Goal: Information Seeking & Learning: Check status

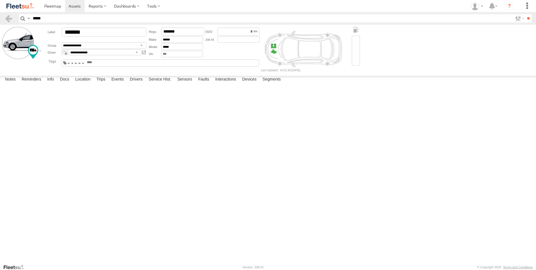
type input "*****"
click at [525, 14] on input "**" at bounding box center [528, 18] width 6 height 8
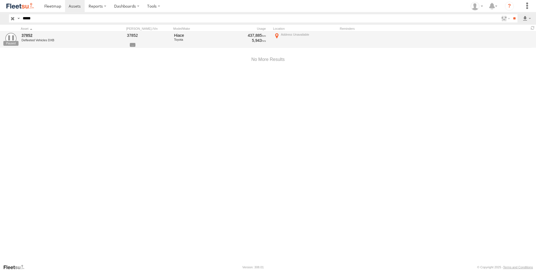
click at [84, 38] on div "Defleeted Vehicles DXB" at bounding box center [60, 39] width 77 height 3
click at [60, 35] on link "37852" at bounding box center [60, 35] width 77 height 5
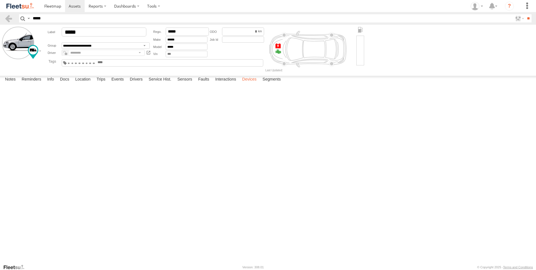
click at [258, 84] on label "Devices" at bounding box center [250, 80] width 20 height 8
click at [268, 84] on label "Segments" at bounding box center [272, 80] width 24 height 8
click at [223, 84] on label "Interactions" at bounding box center [226, 80] width 27 height 8
click at [200, 84] on label "Faults" at bounding box center [204, 80] width 17 height 8
click at [179, 84] on label "Sensors" at bounding box center [185, 80] width 20 height 8
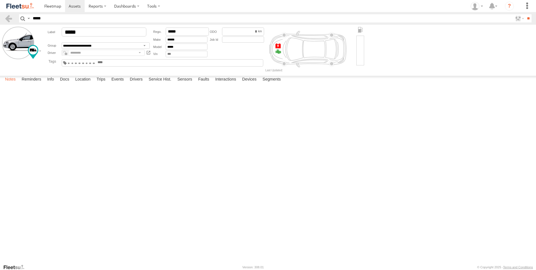
click at [12, 84] on label "Notes" at bounding box center [10, 80] width 16 height 8
click at [26, 84] on label "Reminders" at bounding box center [31, 80] width 25 height 8
click at [61, 84] on label "Docs" at bounding box center [64, 80] width 15 height 8
click at [88, 84] on label "Location" at bounding box center [82, 80] width 21 height 8
click at [102, 84] on label "Trips" at bounding box center [101, 80] width 15 height 8
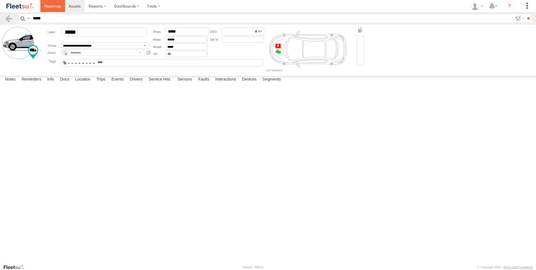
drag, startPoint x: 54, startPoint y: 5, endPoint x: 56, endPoint y: 11, distance: 6.2
click at [54, 5] on span at bounding box center [52, 5] width 17 height 5
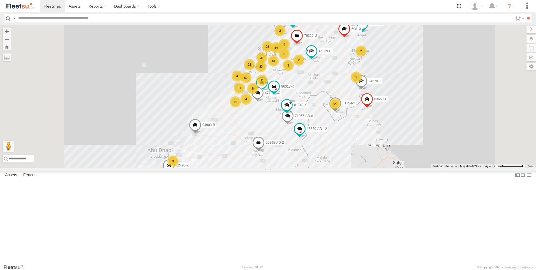
click at [57, 21] on input "text" at bounding box center [264, 18] width 497 height 8
type input "*****"
click at [525, 14] on input "**" at bounding box center [528, 18] width 6 height 8
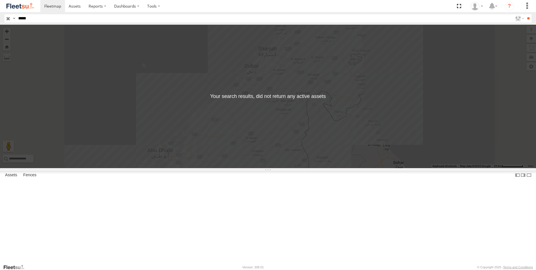
click at [5, 18] on input "button" at bounding box center [7, 18] width 7 height 8
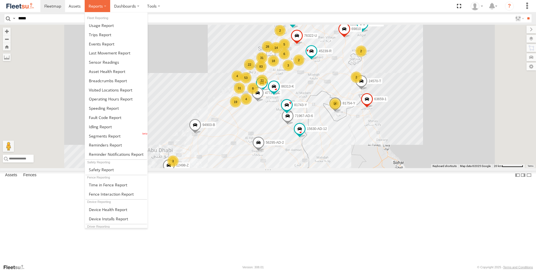
click at [88, 5] on label at bounding box center [98, 6] width 26 height 12
click at [109, 48] on link at bounding box center [116, 43] width 63 height 9
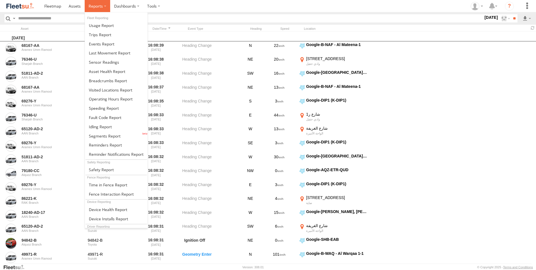
click at [104, 6] on label at bounding box center [98, 6] width 26 height 12
click at [105, 25] on span at bounding box center [101, 25] width 25 height 5
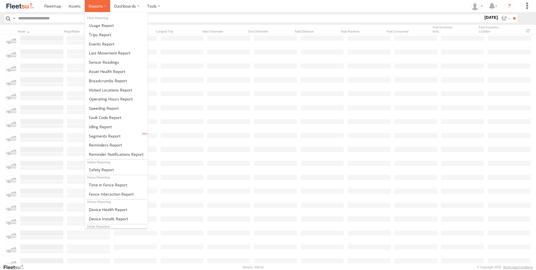
click at [100, 8] on span at bounding box center [96, 5] width 14 height 5
click at [110, 51] on span at bounding box center [110, 52] width 42 height 5
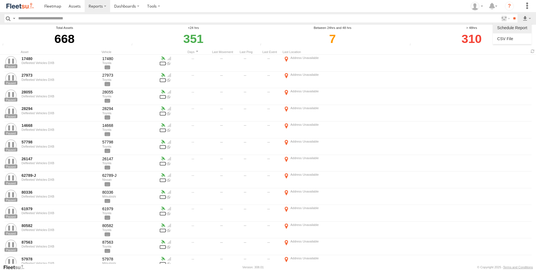
drag, startPoint x: 527, startPoint y: 17, endPoint x: 520, endPoint y: 24, distance: 10.3
click at [527, 17] on label at bounding box center [527, 18] width 10 height 8
click at [509, 38] on link at bounding box center [512, 39] width 34 height 8
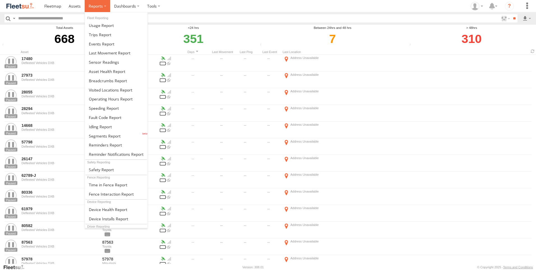
click at [89, 7] on span at bounding box center [96, 5] width 14 height 5
click at [108, 27] on span at bounding box center [101, 25] width 25 height 5
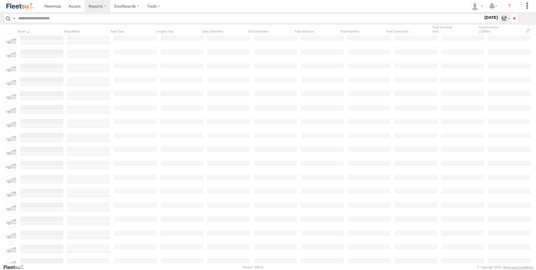
click at [499, 18] on label at bounding box center [505, 18] width 12 height 8
click at [0, 0] on label at bounding box center [0, 0] width 0 height 0
click at [0, 0] on span "DXB" at bounding box center [0, 0] width 0 height 0
click at [513, 15] on input "**" at bounding box center [514, 18] width 6 height 8
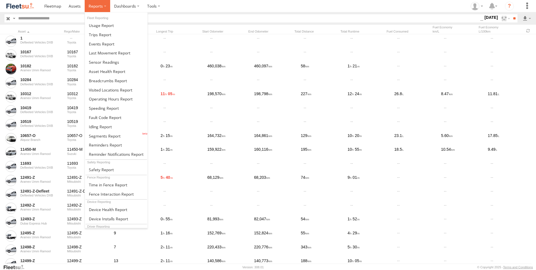
click at [96, 6] on span at bounding box center [96, 5] width 14 height 5
click at [125, 71] on link at bounding box center [116, 71] width 63 height 9
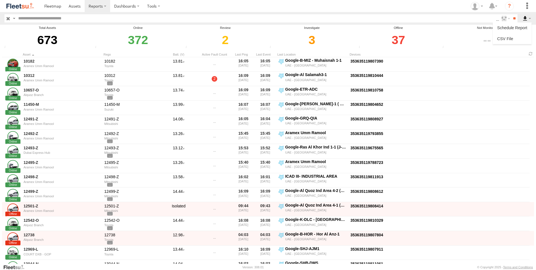
click at [525, 18] on label at bounding box center [527, 18] width 10 height 8
click at [506, 38] on link at bounding box center [512, 39] width 34 height 8
click at [10, 20] on input "button" at bounding box center [7, 18] width 7 height 8
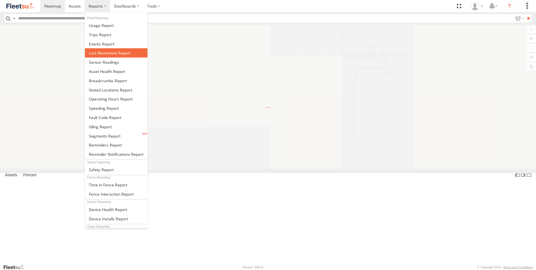
click at [109, 52] on span at bounding box center [110, 52] width 42 height 5
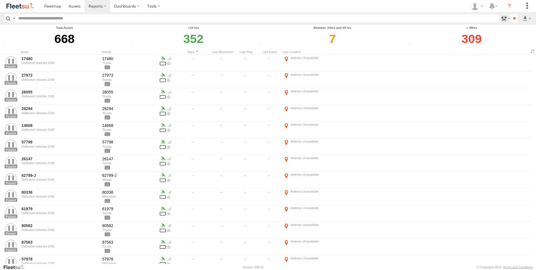
click at [503, 19] on label at bounding box center [505, 18] width 12 height 8
click at [0, 0] on span "AAN Branch" at bounding box center [0, 0] width 0 height 0
click at [0, 0] on div "Alquoz Branch" at bounding box center [0, 0] width 0 height 0
click at [0, 0] on span "Alquoz Branch" at bounding box center [0, 0] width 0 height 0
click at [0, 0] on span "Aramex Mofaic branch-[GEOGRAPHIC_DATA]" at bounding box center [0, 0] width 0 height 0
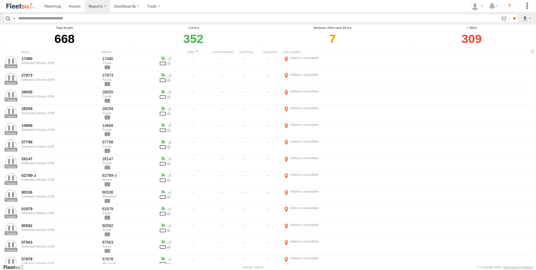
click at [0, 0] on span "Aramex Umm Ramool" at bounding box center [0, 0] width 0 height 0
click at [0, 0] on span "COURT DXB - GOP" at bounding box center [0, 0] width 0 height 0
click at [0, 0] on span "RAK Branch" at bounding box center [0, 0] width 0 height 0
click at [0, 0] on span "Sharjah Branch" at bounding box center [0, 0] width 0 height 0
click at [518, 19] on div "Search Query Asset ID Asset Label Registration Manufacturer Model VIN DXB" at bounding box center [267, 18] width 527 height 8
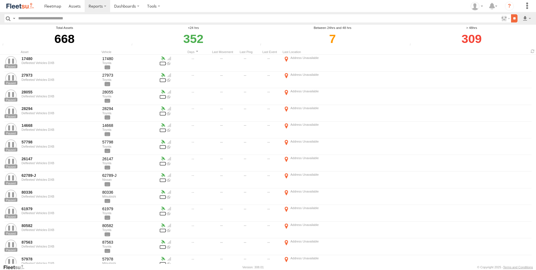
click at [515, 19] on input "**" at bounding box center [514, 18] width 6 height 8
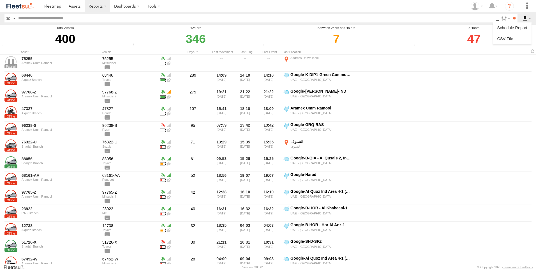
click at [526, 18] on label at bounding box center [527, 18] width 10 height 8
click at [515, 36] on link at bounding box center [512, 39] width 34 height 8
click at [77, 3] on span at bounding box center [75, 5] width 12 height 5
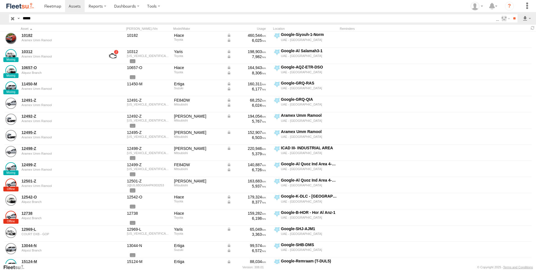
type input "*****"
click at [511, 14] on input "**" at bounding box center [514, 18] width 6 height 8
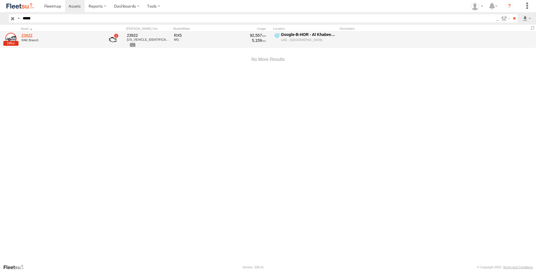
click at [41, 34] on link "23922" at bounding box center [60, 35] width 77 height 5
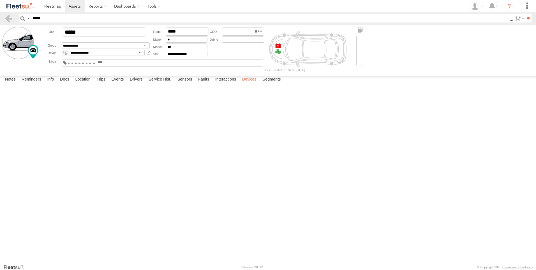
click at [252, 84] on label "Devices" at bounding box center [250, 80] width 20 height 8
click at [92, 84] on label "Location" at bounding box center [82, 80] width 21 height 8
click at [253, 84] on label "Devices" at bounding box center [250, 80] width 20 height 8
click at [83, 84] on label "Location" at bounding box center [82, 80] width 21 height 8
drag, startPoint x: 292, startPoint y: 150, endPoint x: 300, endPoint y: 204, distance: 54.1
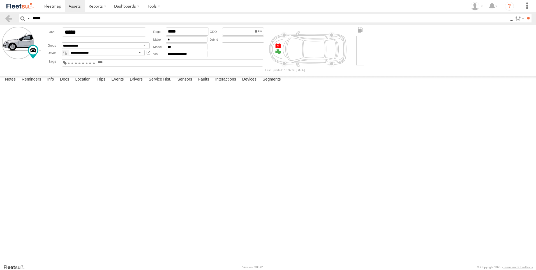
click at [0, 0] on div "23922" at bounding box center [0, 0] width 0 height 0
drag, startPoint x: 269, startPoint y: 173, endPoint x: 282, endPoint y: 218, distance: 46.8
click at [0, 0] on div "23922" at bounding box center [0, 0] width 0 height 0
drag, startPoint x: 9, startPoint y: 238, endPoint x: 251, endPoint y: 201, distance: 244.9
click at [0, 0] on div "23922 Keyboard shortcuts Map Data Map data ©2025 Map data ©2025 50 m Click to t…" at bounding box center [0, 0] width 0 height 0
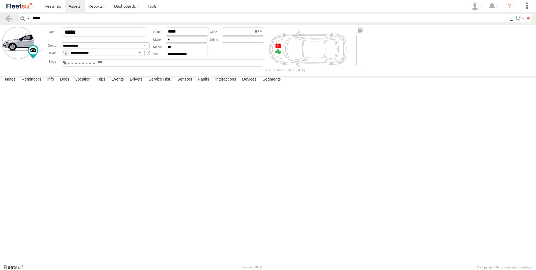
drag, startPoint x: 10, startPoint y: 241, endPoint x: 268, endPoint y: 209, distance: 260.1
click at [0, 0] on div "23922 To activate drag with keyboard, press Alt + Enter. Once in keyboard drag …" at bounding box center [0, 0] width 0 height 0
